Goal: Submit feedback/report problem: Provide input to the site owners about the experience or issues

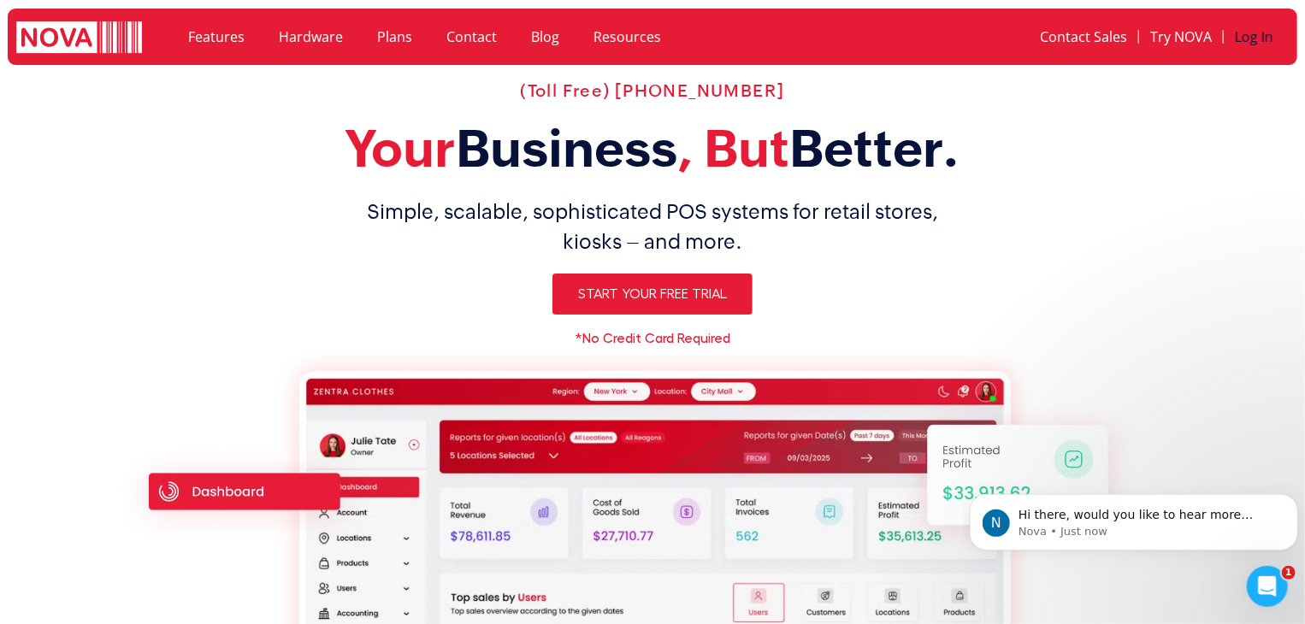
click at [1268, 32] on link "Log In" at bounding box center [1254, 36] width 61 height 39
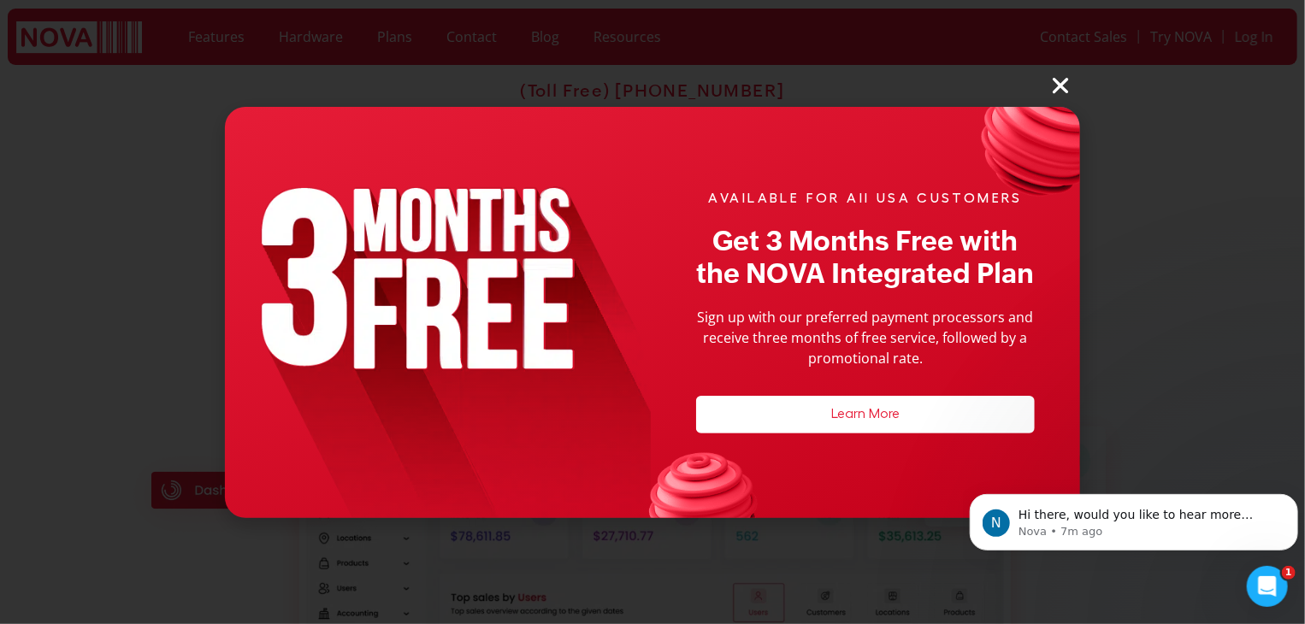
click at [1070, 84] on icon "Close" at bounding box center [1060, 85] width 22 height 22
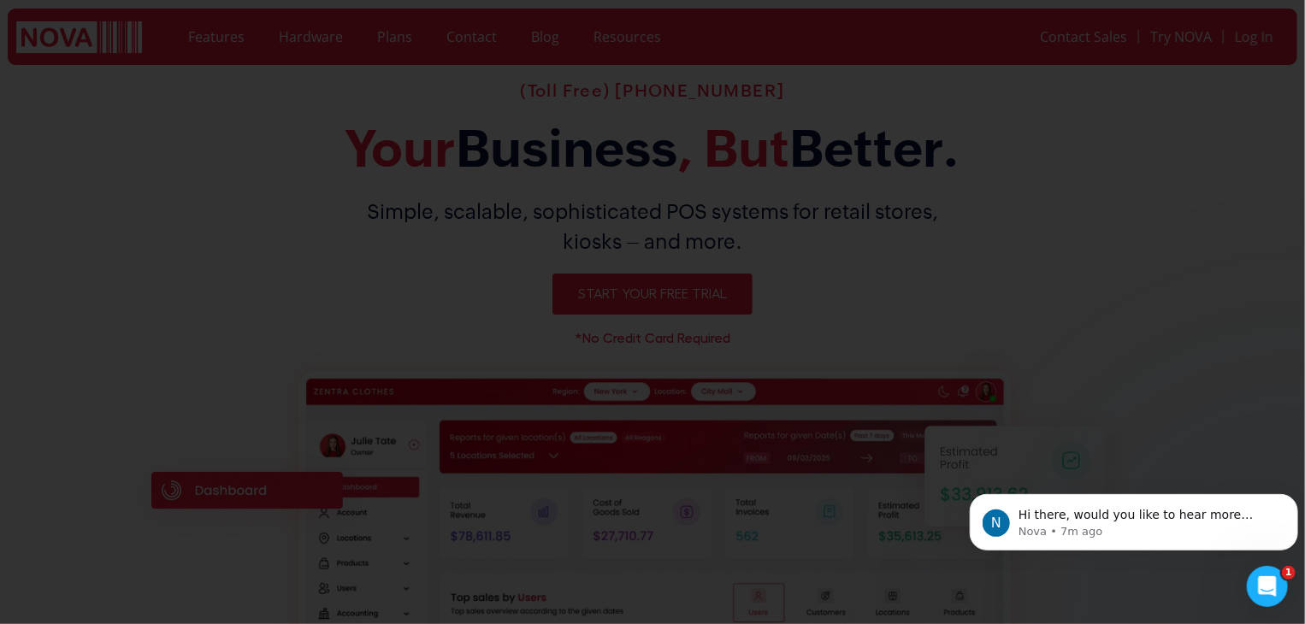
click at [1066, 75] on icon "Close" at bounding box center [1060, 85] width 22 height 22
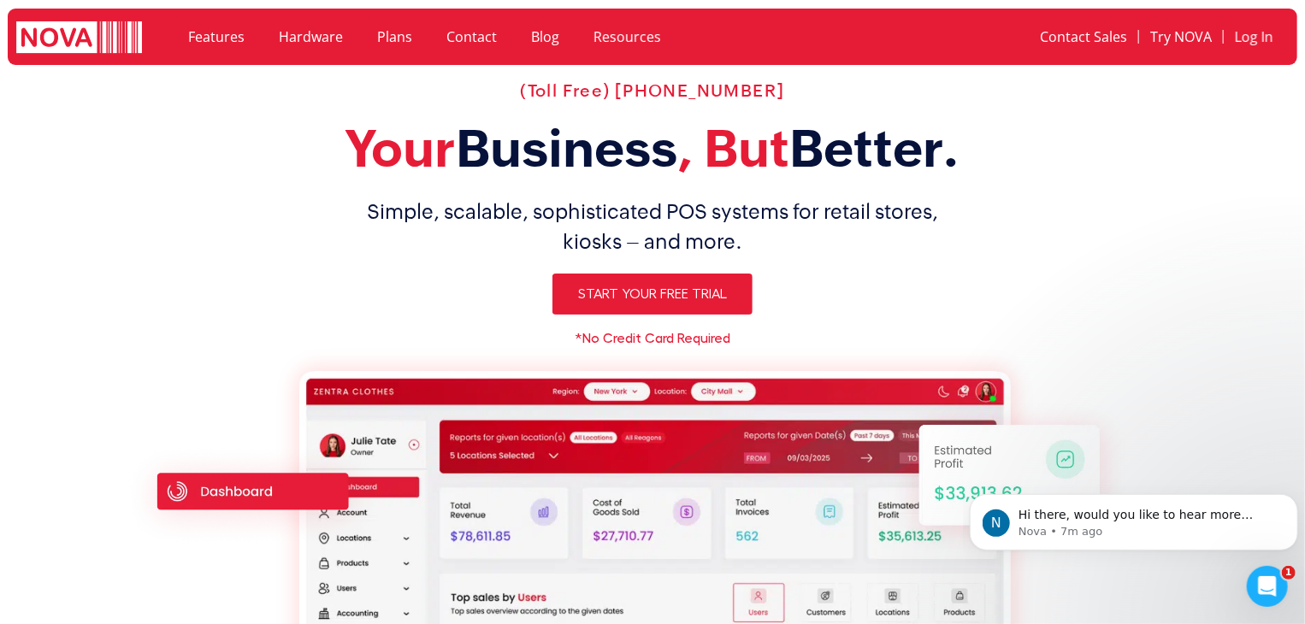
click at [620, 37] on link "Resources" at bounding box center [627, 36] width 102 height 39
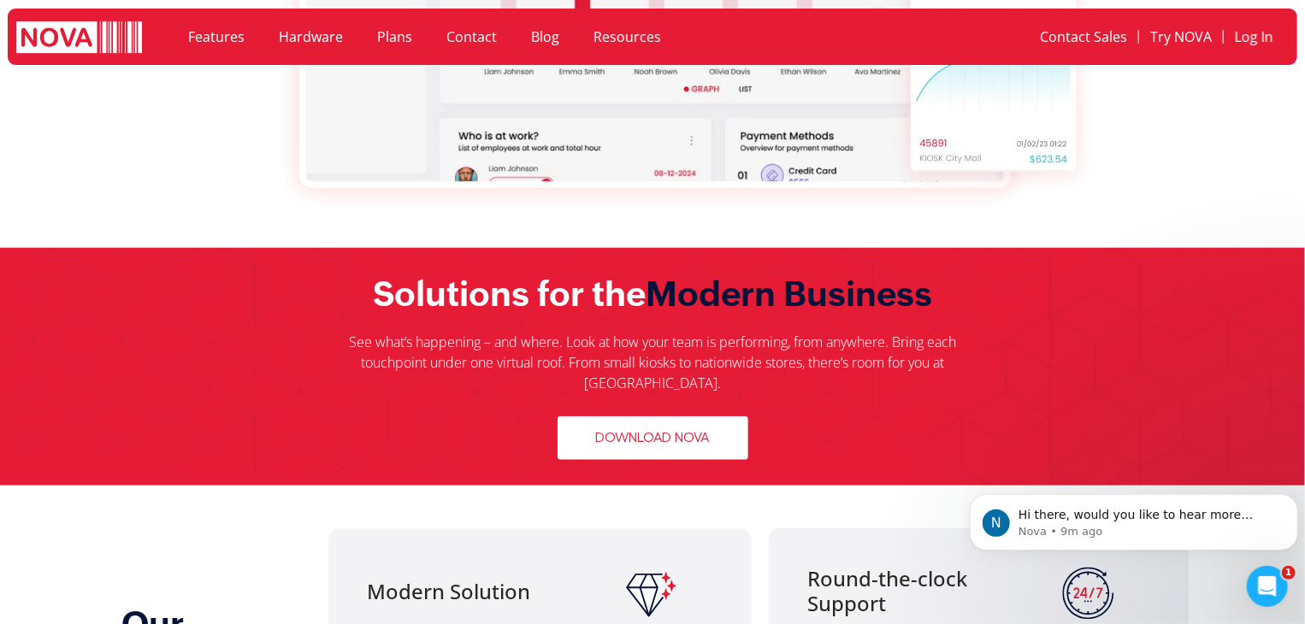
scroll to position [770, 0]
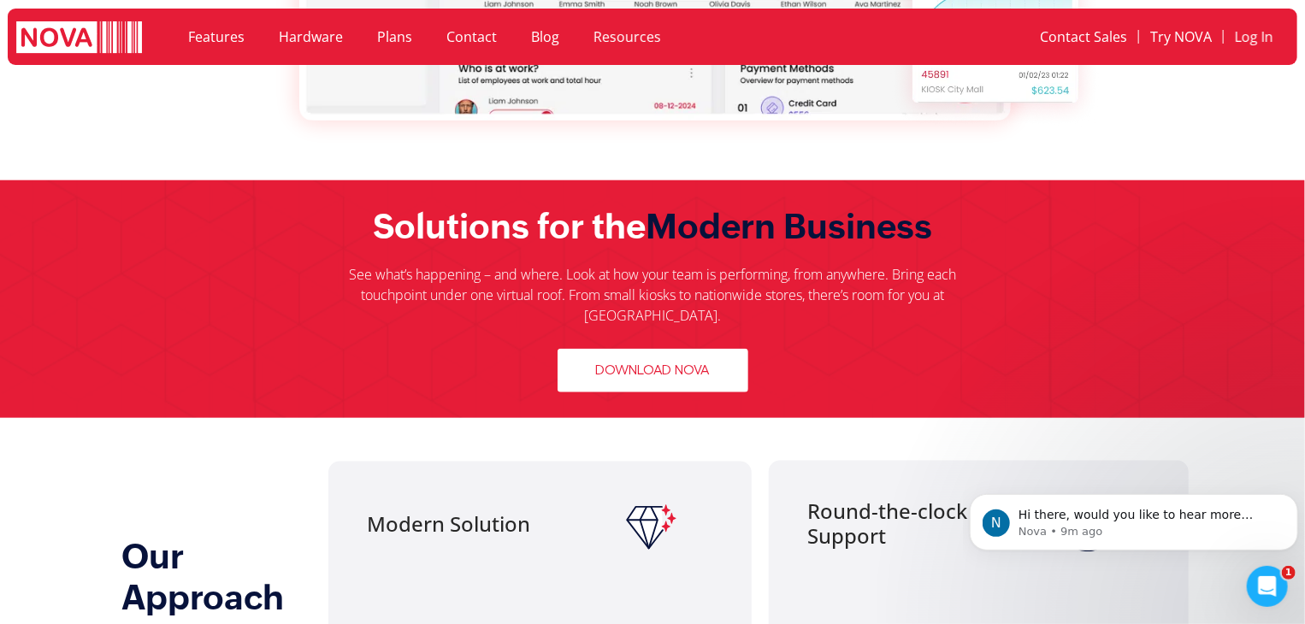
click at [659, 363] on span "Download Nova" at bounding box center [653, 371] width 114 height 16
drag, startPoint x: 1245, startPoint y: 127, endPoint x: 1231, endPoint y: 109, distance: 22.5
click at [698, 363] on span "Download Nova" at bounding box center [653, 371] width 114 height 16
click at [1262, 584] on icon "Open Intercom Messenger" at bounding box center [1265, 584] width 28 height 28
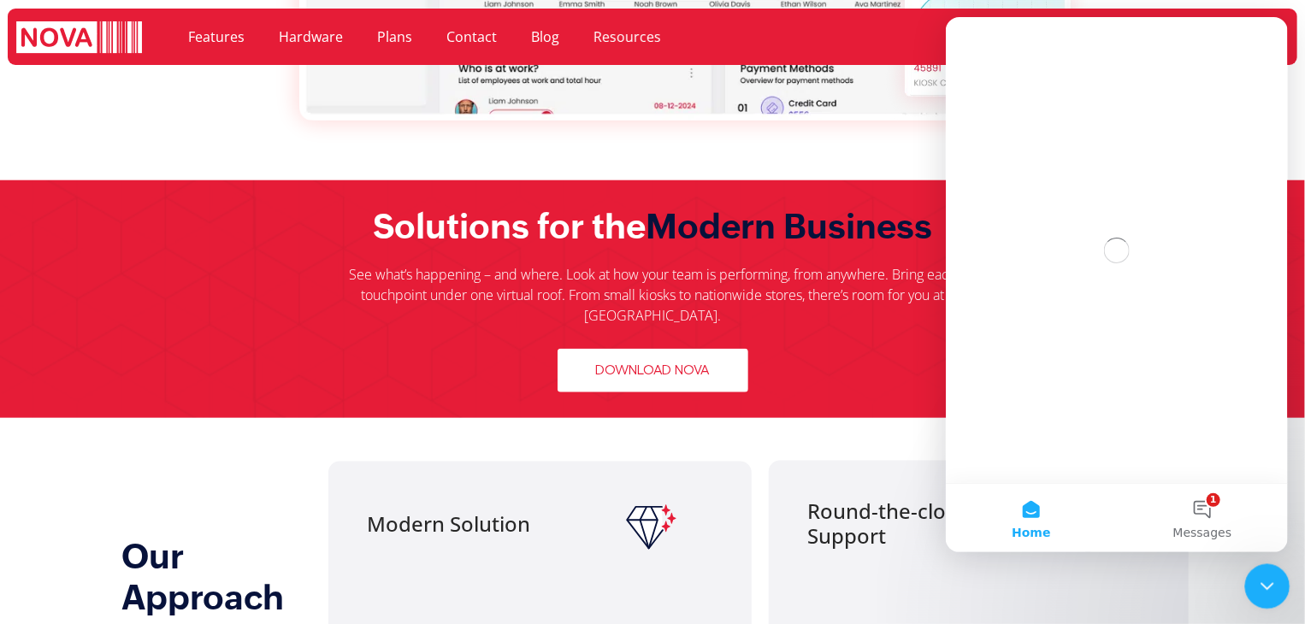
scroll to position [0, 0]
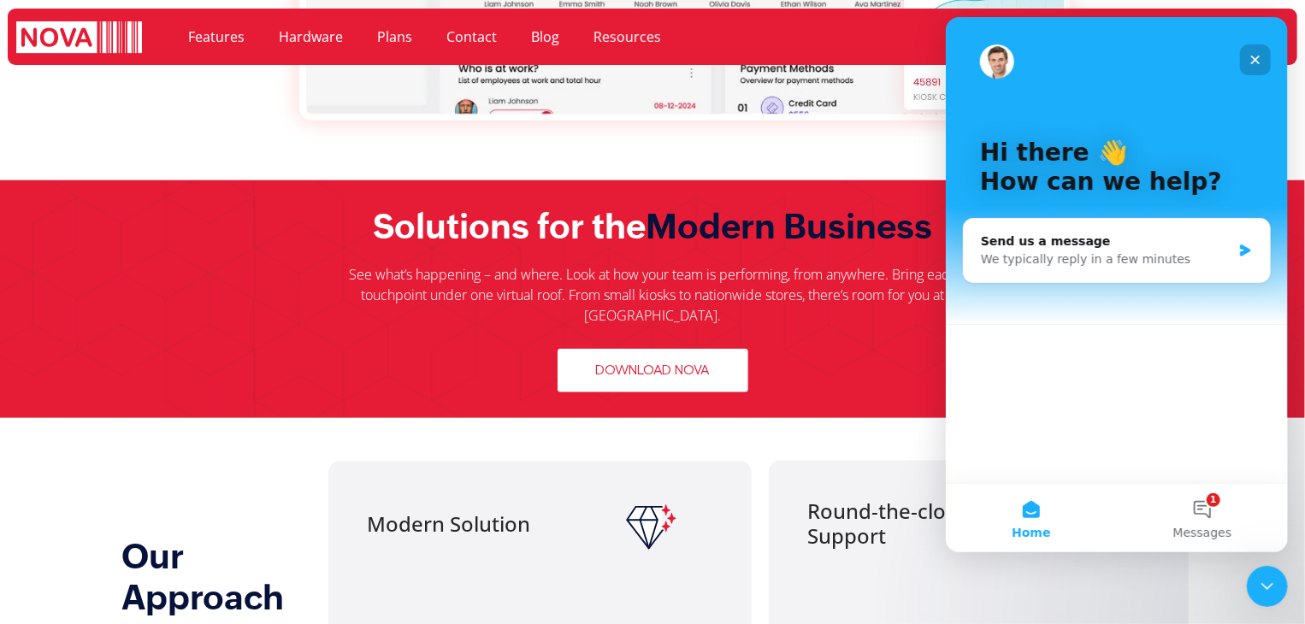
click at [1257, 62] on icon "Close" at bounding box center [1254, 60] width 9 height 9
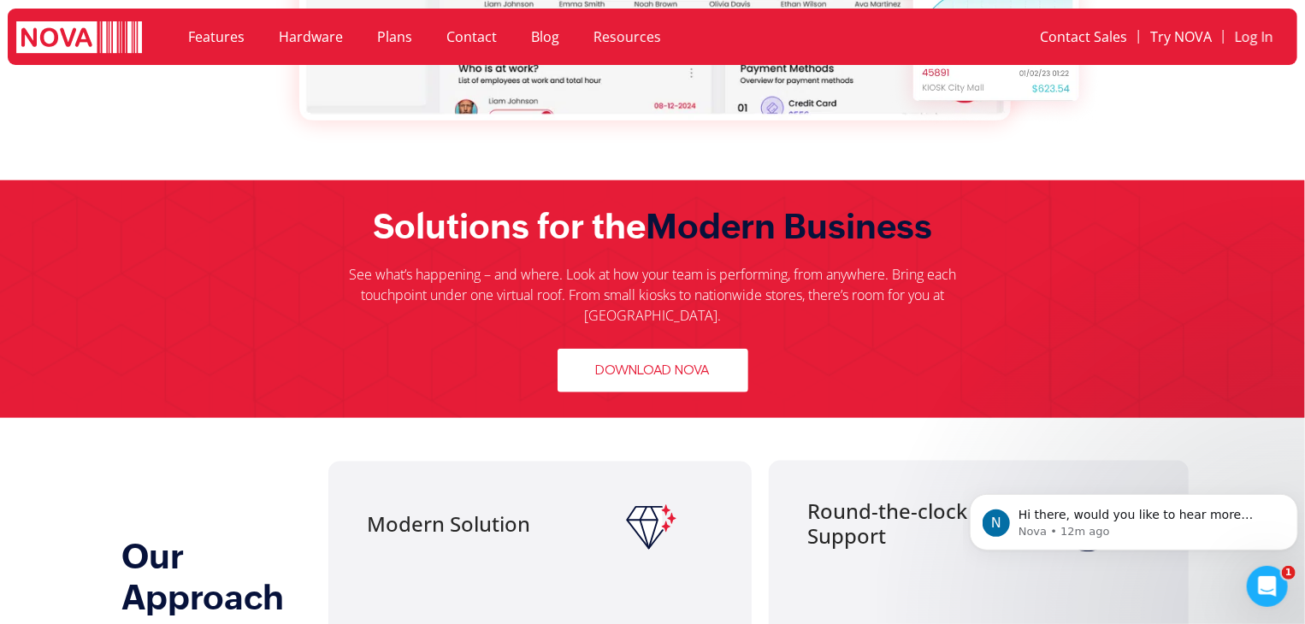
click at [635, 312] on div "See what’s happening – and where. Look at how your team is performing, from any…" at bounding box center [653, 306] width 641 height 85
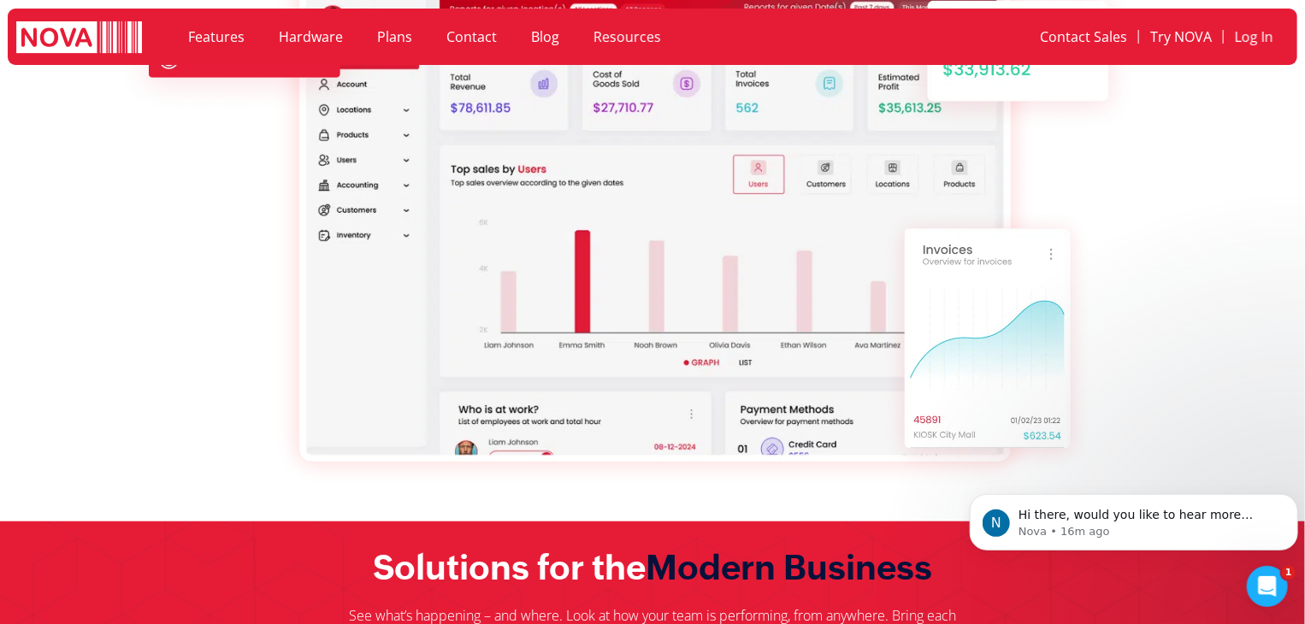
scroll to position [770, 0]
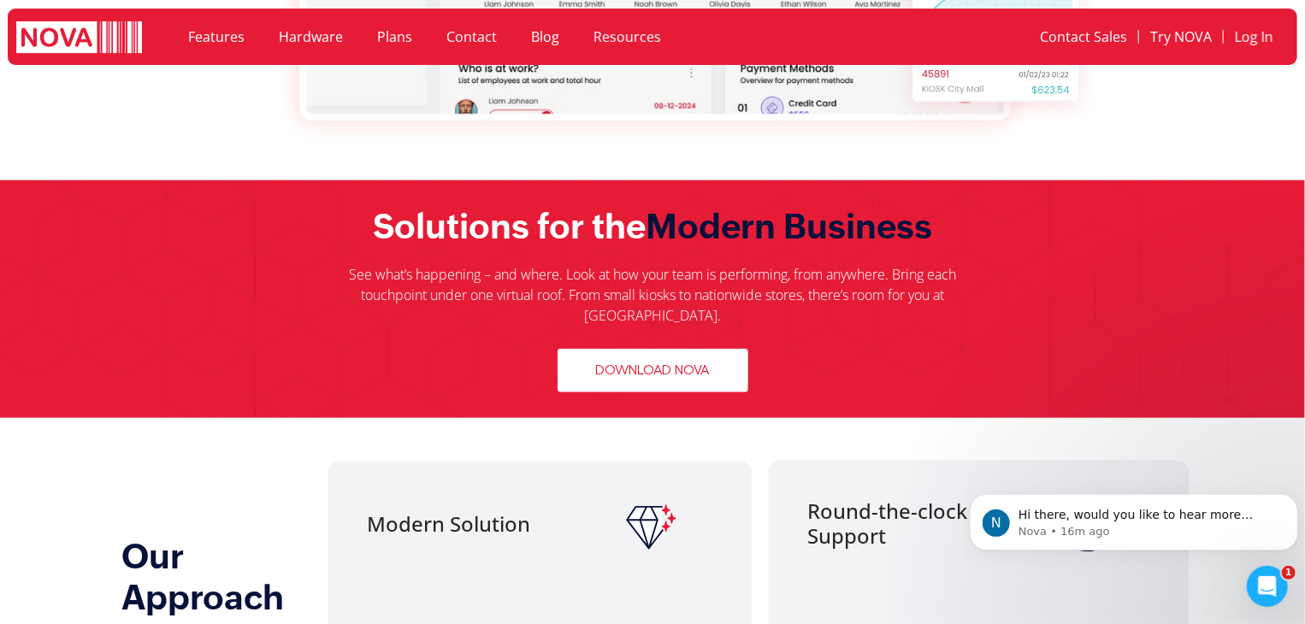
click at [638, 362] on link "Download Nova" at bounding box center [653, 371] width 191 height 44
click at [638, 363] on span "Download Nova" at bounding box center [653, 371] width 114 height 16
click at [667, 360] on link "Download Nova" at bounding box center [653, 371] width 191 height 44
click at [1250, 589] on div "Open Intercom Messenger" at bounding box center [1265, 584] width 56 height 56
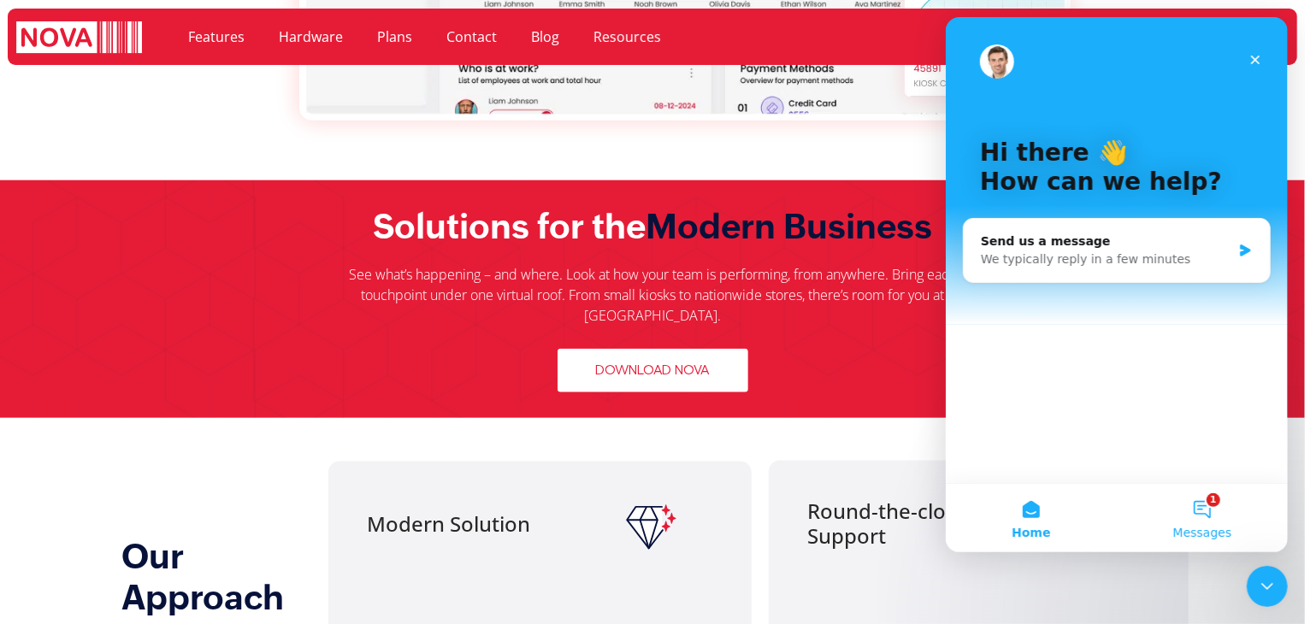
click at [1218, 514] on button "1 Messages" at bounding box center [1201, 518] width 171 height 68
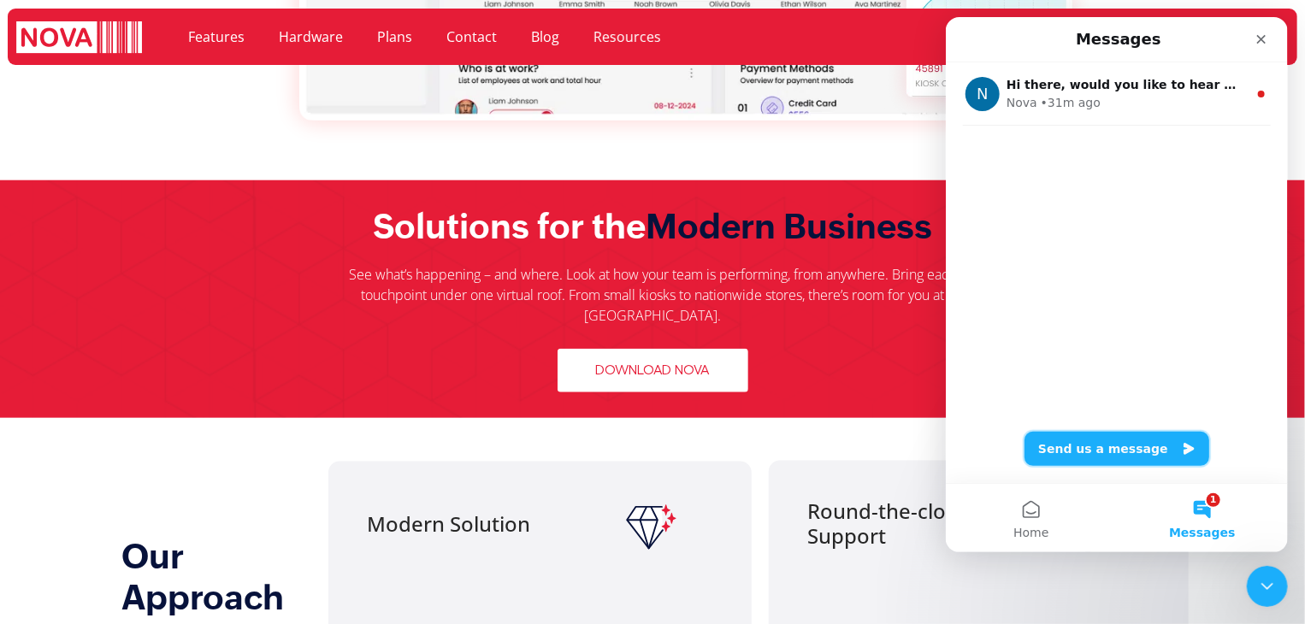
click at [1101, 453] on button "Send us a message" at bounding box center [1116, 449] width 185 height 34
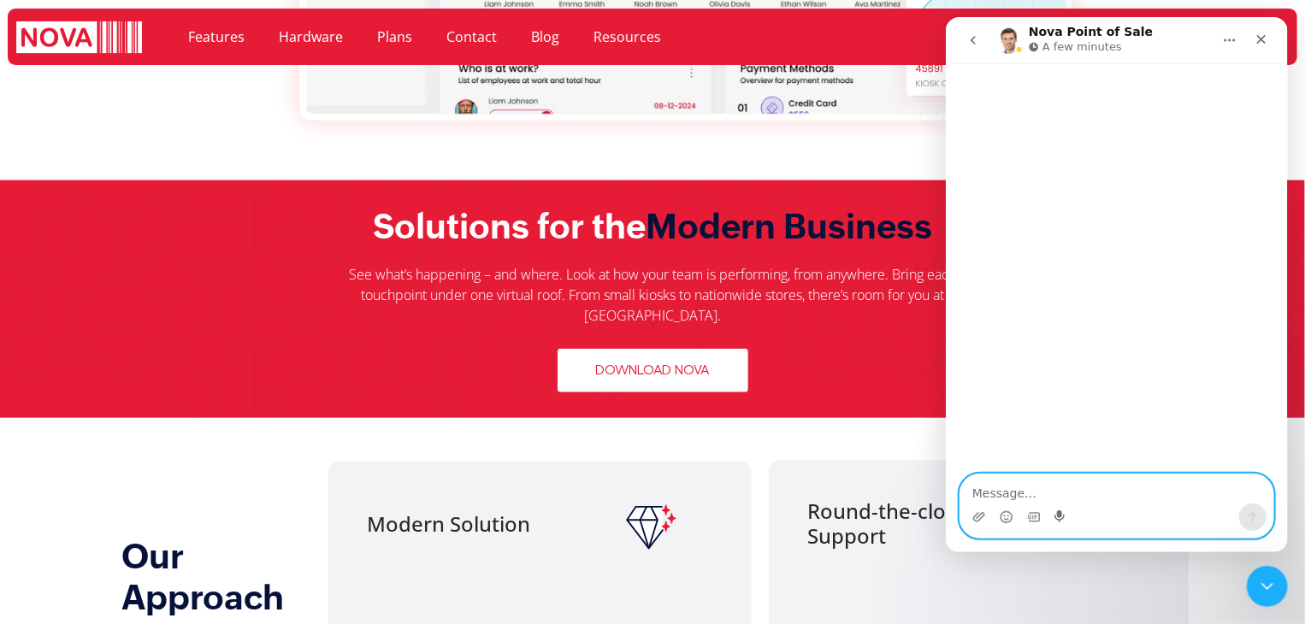
click at [1058, 511] on icon "Start recording" at bounding box center [1061, 518] width 14 height 14
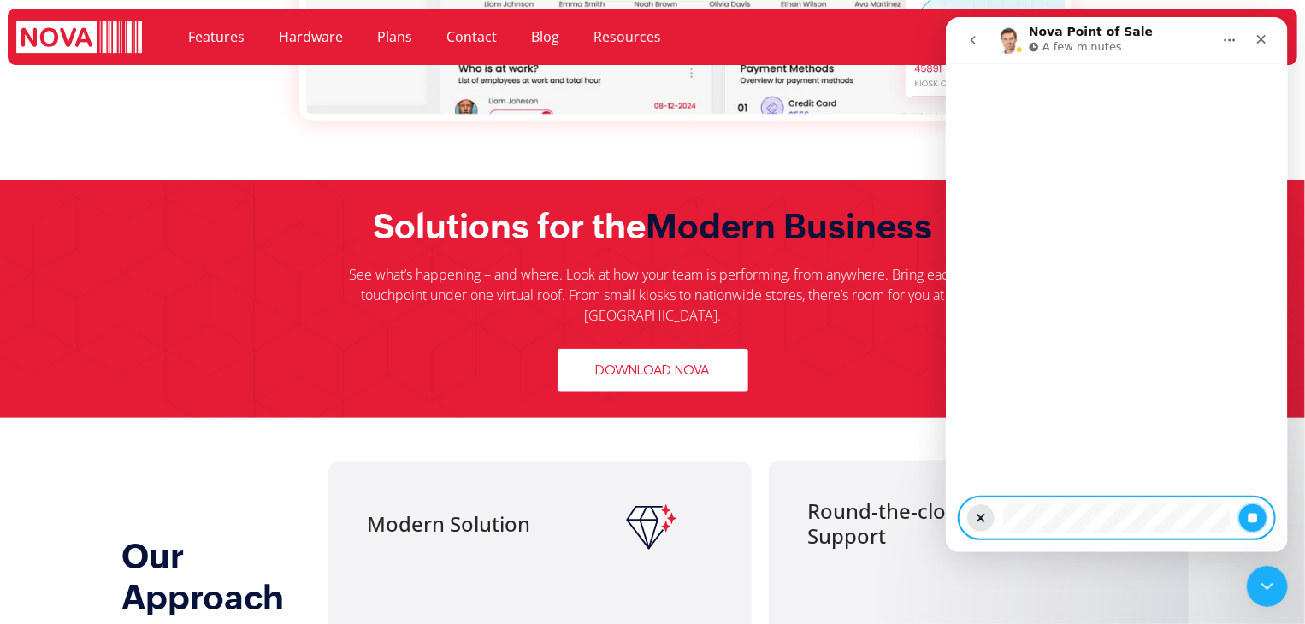
click at [1260, 520] on button "Stop recording" at bounding box center [1251, 518] width 27 height 27
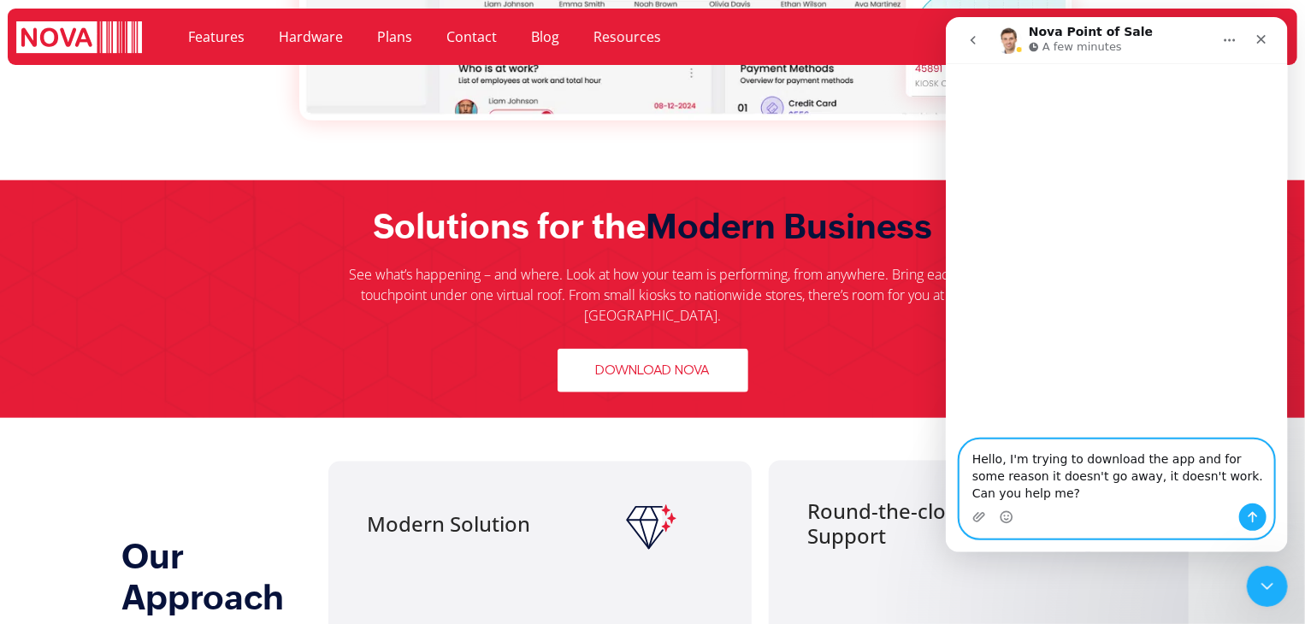
drag, startPoint x: 1102, startPoint y: 478, endPoint x: 1045, endPoint y: 486, distance: 57.8
click at [1045, 486] on textarea "Hello, I'm trying to download the app and for some reason it doesn't go away, i…" at bounding box center [1116, 471] width 313 height 63
click at [1059, 484] on textarea "Hello, I'm trying to download the app and for some reason it doesn't go away, i…" at bounding box center [1116, 471] width 313 height 63
drag, startPoint x: 1064, startPoint y: 480, endPoint x: 1106, endPoint y: 475, distance: 42.2
click at [1106, 475] on textarea "Hello, I'm trying to download the app and for some reason it doesn't go away, i…" at bounding box center [1116, 471] width 313 height 63
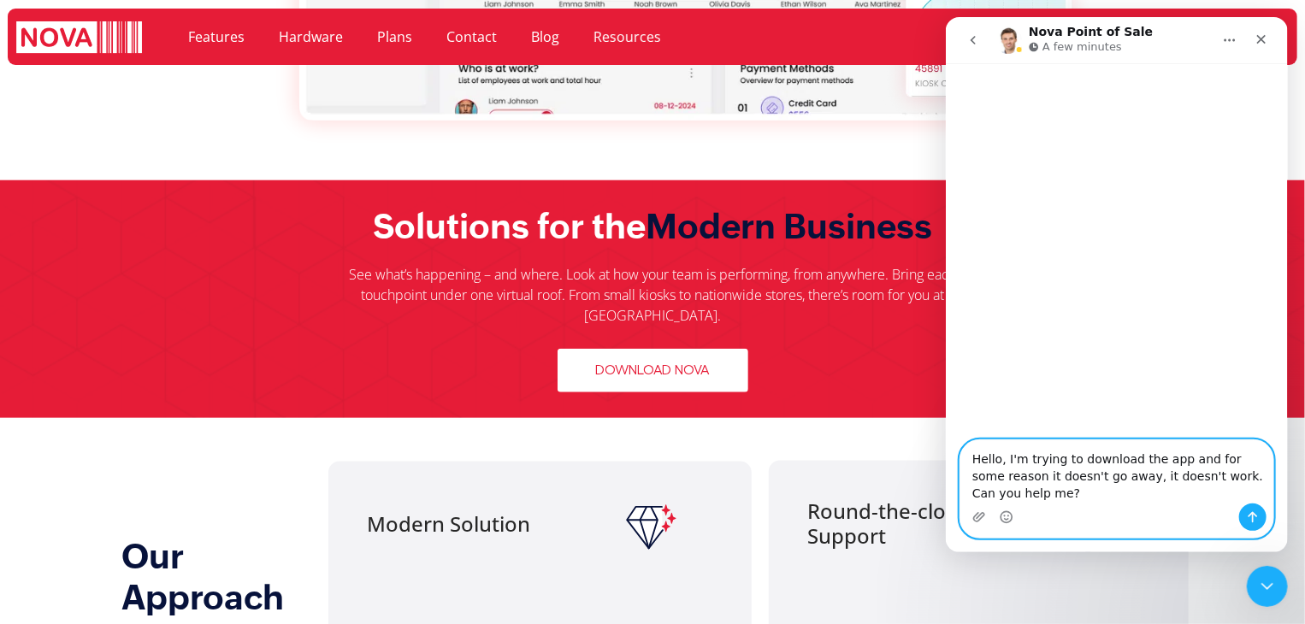
type textarea "Hello, I'm trying to download the app and for some reason it doesn't , it doesn…"
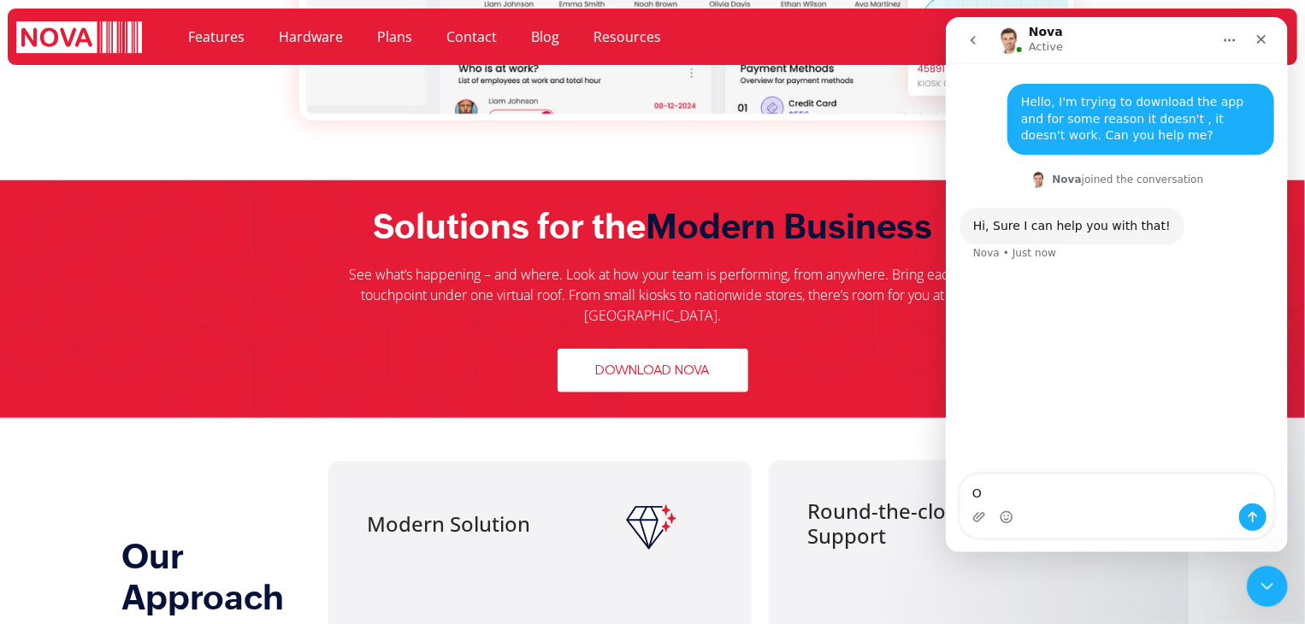
type textarea "OK"
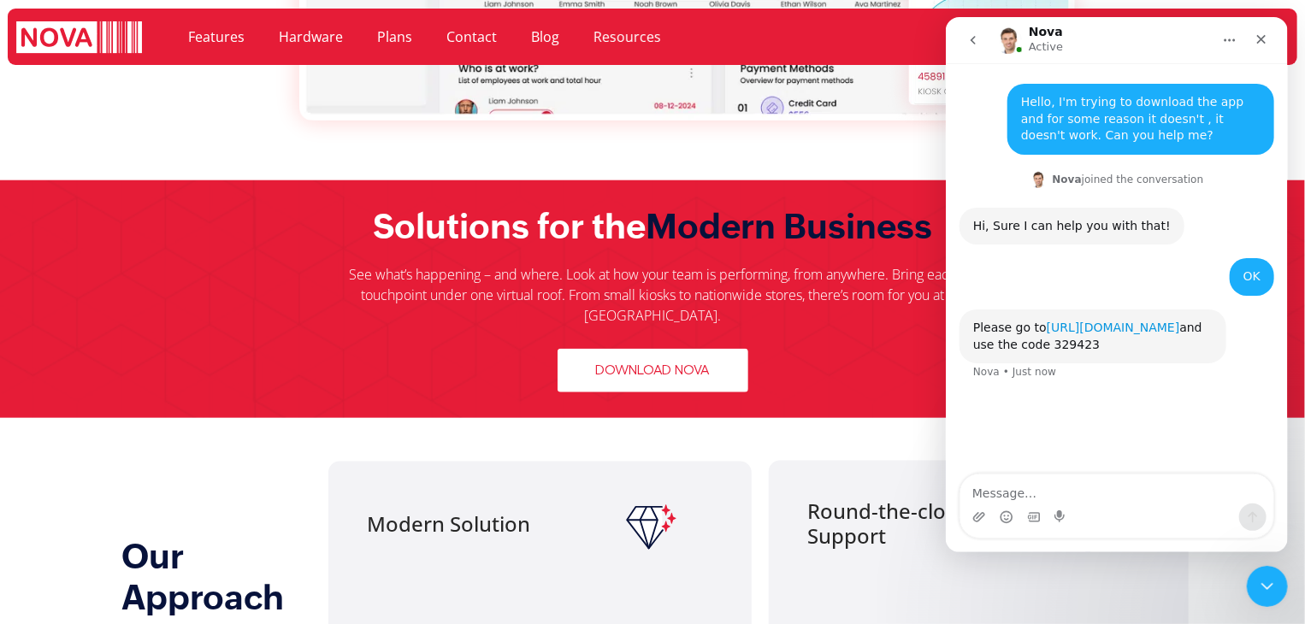
click at [1092, 327] on link "[URL][DOMAIN_NAME]" at bounding box center [1112, 328] width 133 height 14
drag, startPoint x: 1027, startPoint y: 345, endPoint x: 1073, endPoint y: 338, distance: 45.8
click at [1073, 338] on div "Please go to [URL][DOMAIN_NAME] and use the code 329423" at bounding box center [1091, 336] width 239 height 33
copy div "329423"
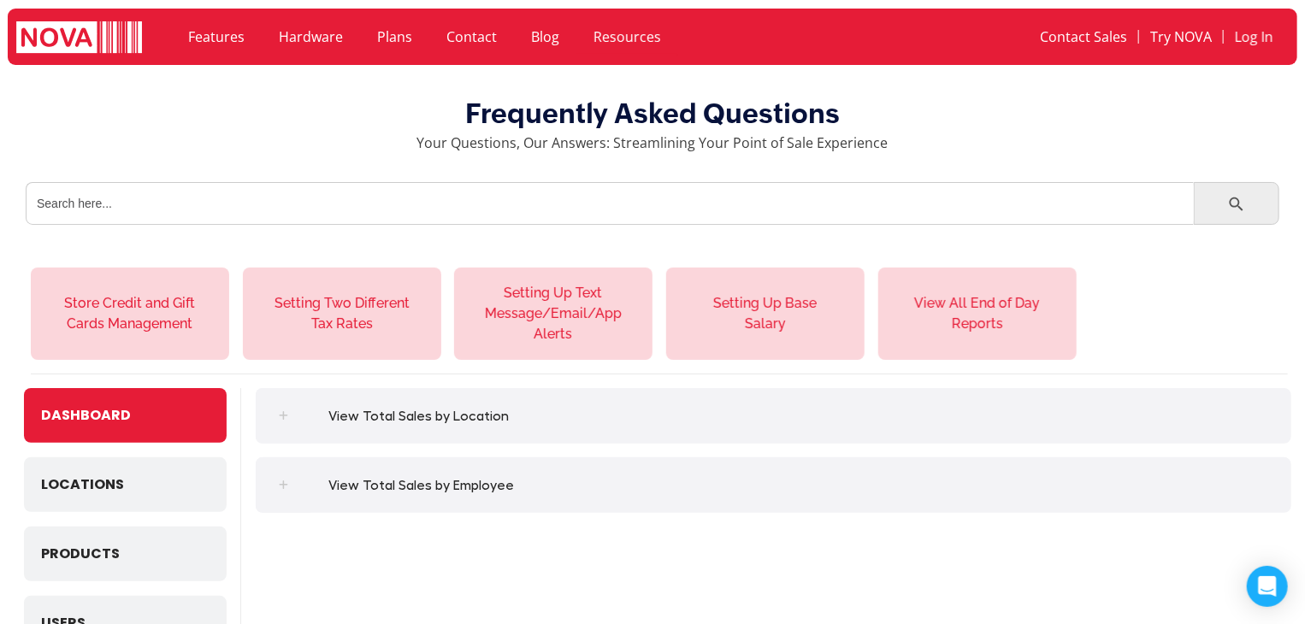
click at [578, 216] on input "Search for:" at bounding box center [610, 203] width 1168 height 43
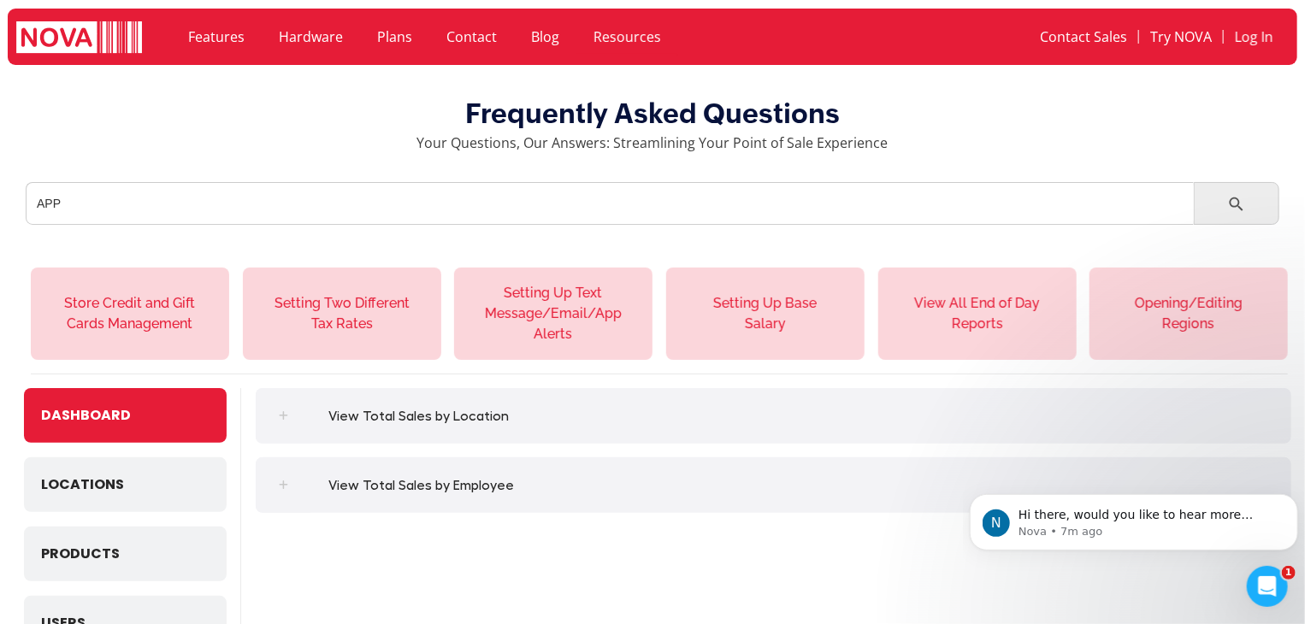
type input "APP"
click at [1194, 182] on button "Search Button" at bounding box center [1209, 203] width 31 height 43
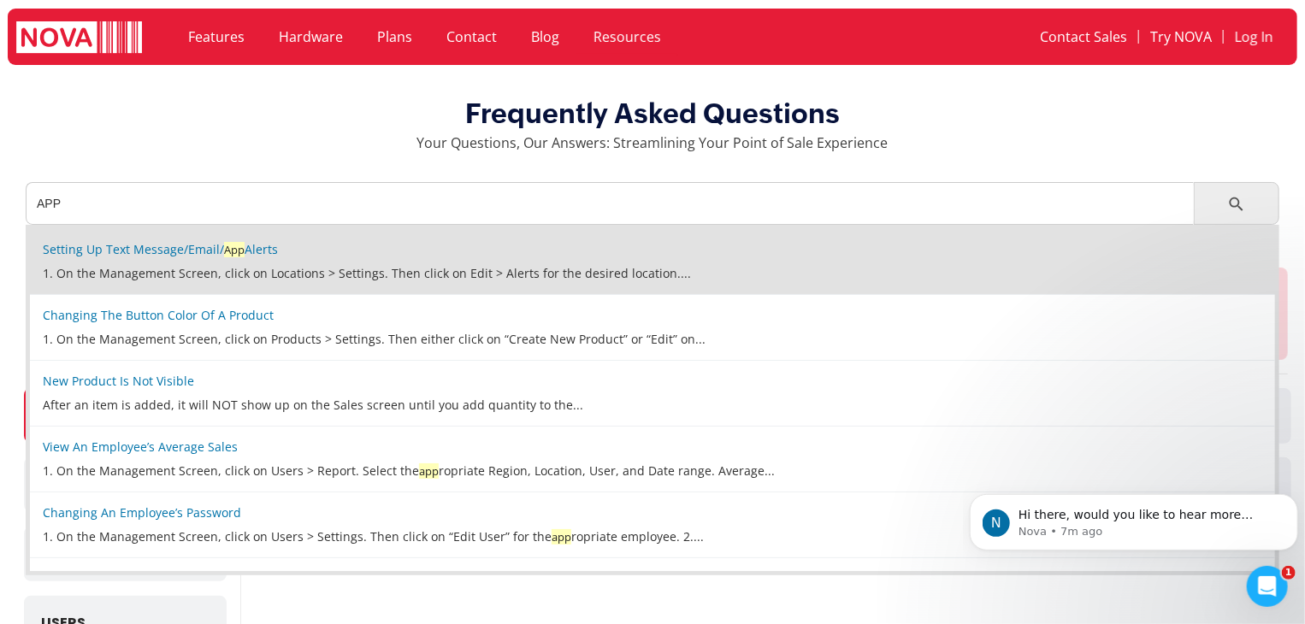
click at [181, 262] on div "Setting Up Text Message/Email/ App Alerts 1. On the Management Screen, click on…" at bounding box center [653, 261] width 1220 height 39
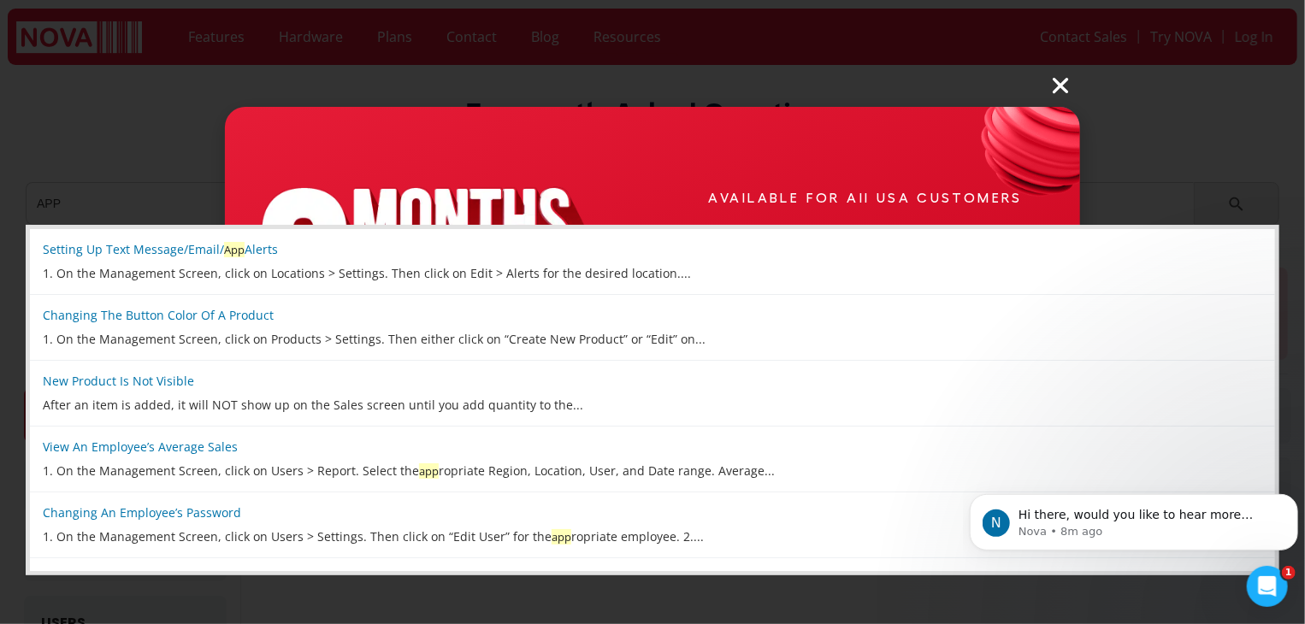
click at [1057, 136] on div "AVAILABLE FOR All USA CUSTOMERS Get 3 Months Free with the NOVA Integrated Plan…" at bounding box center [865, 312] width 429 height 411
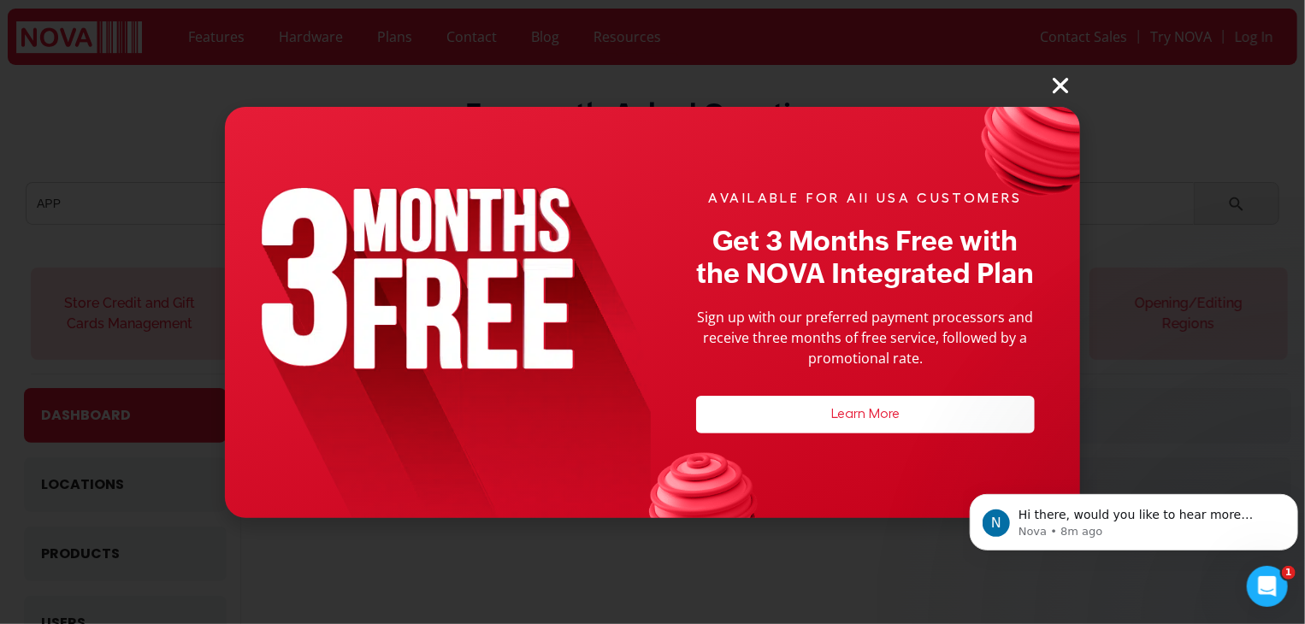
click at [1061, 83] on icon "Close" at bounding box center [1060, 85] width 22 height 22
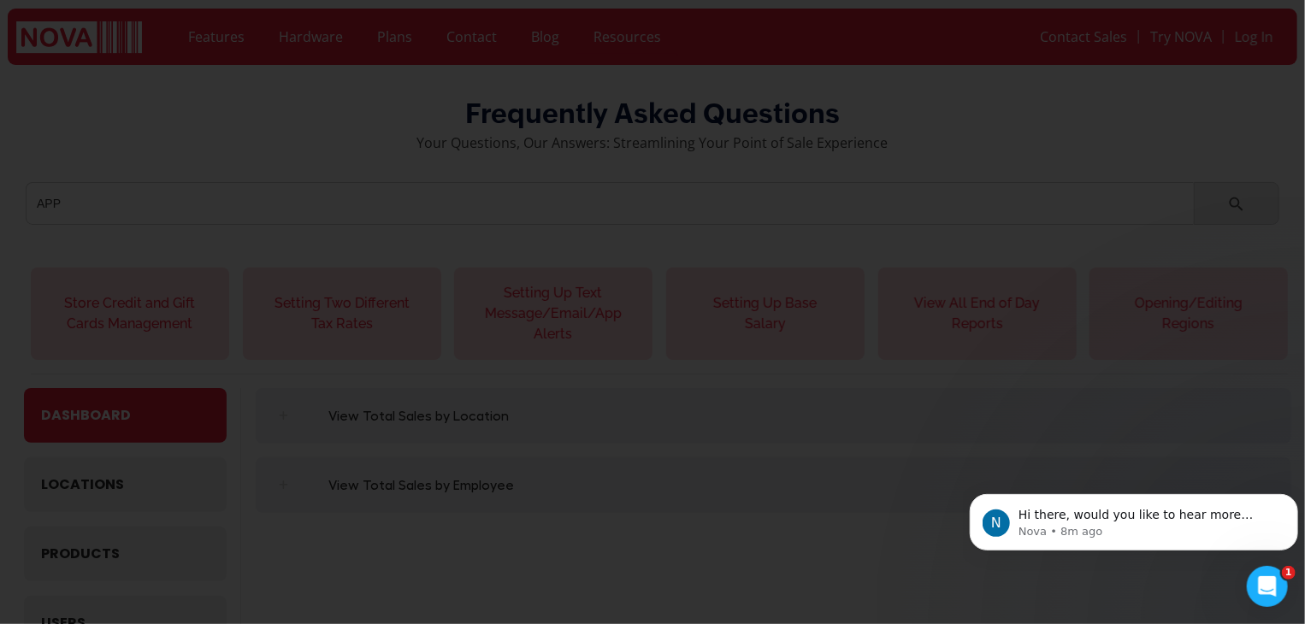
drag, startPoint x: 1062, startPoint y: 56, endPoint x: 1062, endPoint y: 85, distance: 28.2
click at [1062, 71] on div "AVAILABLE FOR All USA CUSTOMERS Get 3 Months Free with the NOVA Integrated Plan…" at bounding box center [652, 312] width 1305 height 624
click at [1062, 86] on icon "Close" at bounding box center [1060, 85] width 22 height 22
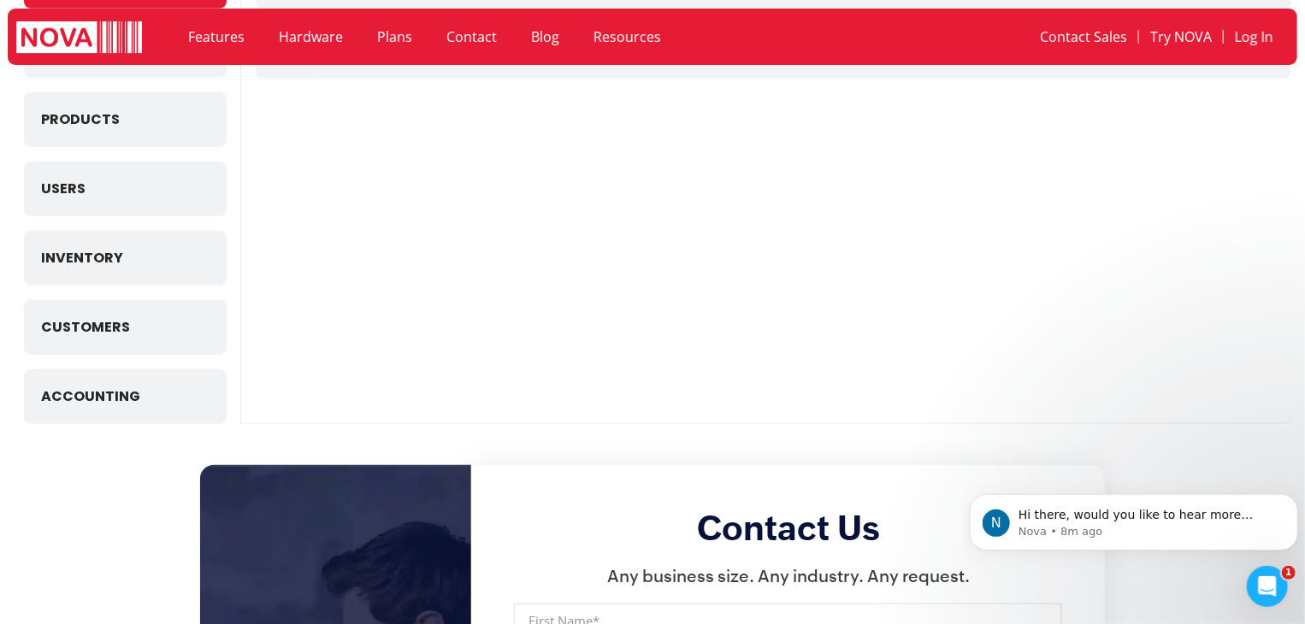
scroll to position [342, 0]
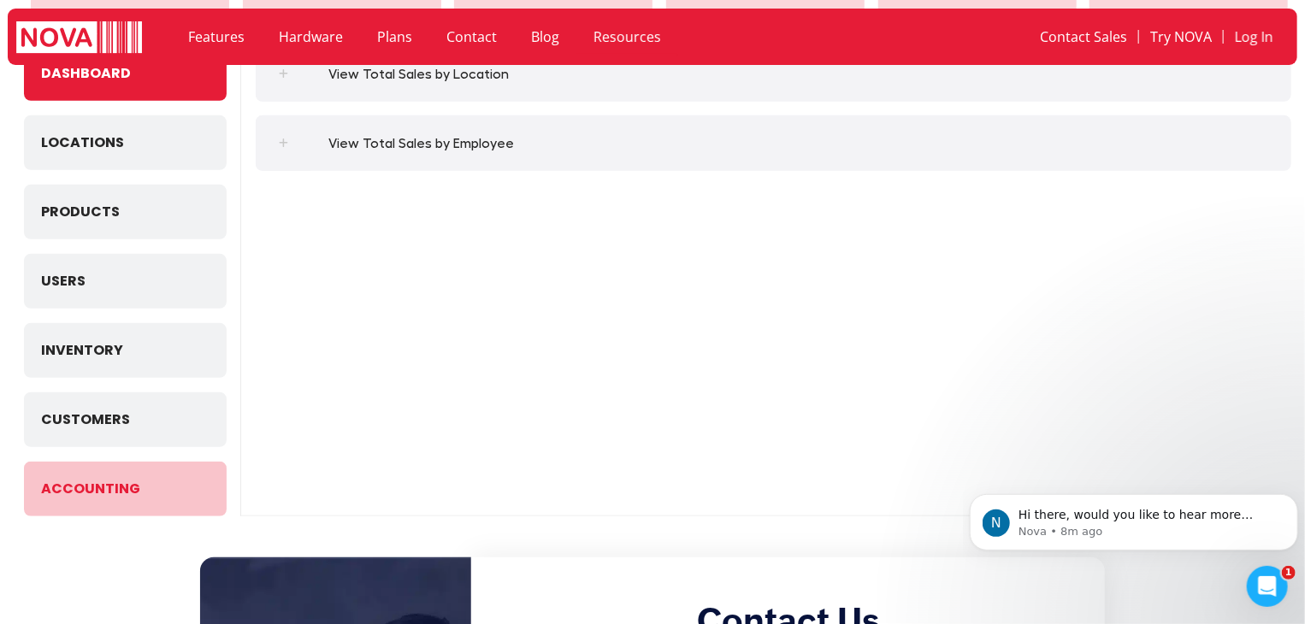
click at [116, 494] on span "Accounting" at bounding box center [90, 489] width 99 height 21
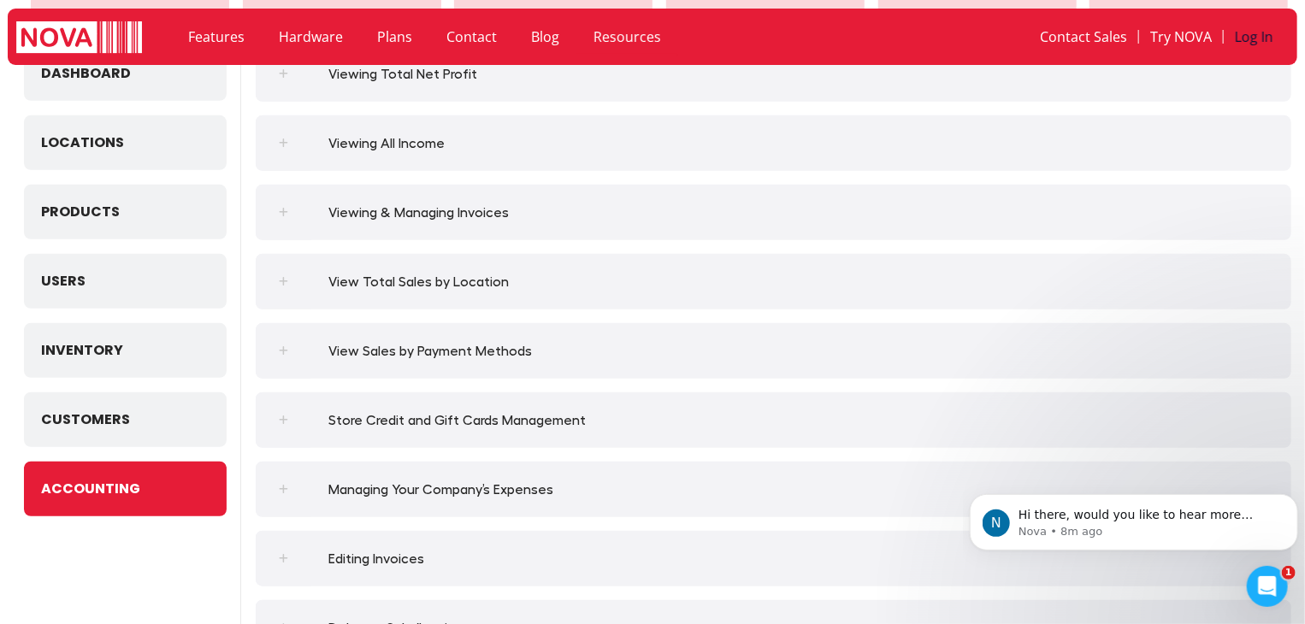
click at [1253, 38] on link "Log In" at bounding box center [1254, 36] width 61 height 39
